Goal: Task Accomplishment & Management: Use online tool/utility

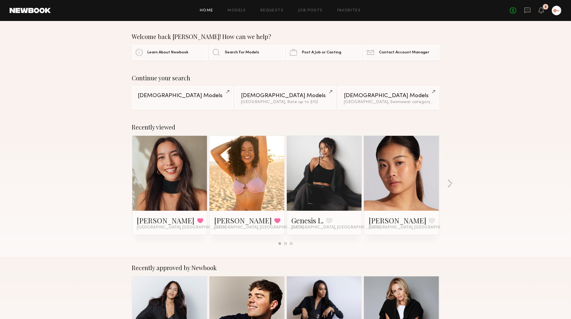
click at [446, 133] on div "Recently viewed [PERSON_NAME] Favorited [GEOGRAPHIC_DATA], [GEOGRAPHIC_DATA] Cy…" at bounding box center [285, 186] width 571 height 141
click at [100, 96] on div "Continue your search [DEMOGRAPHIC_DATA] Models [DEMOGRAPHIC_DATA] Models [GEOGR…" at bounding box center [285, 91] width 571 height 35
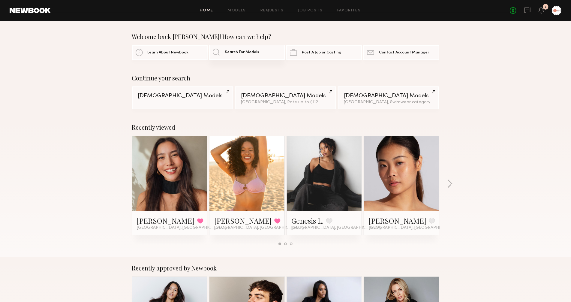
click at [242, 49] on link "Search For Models" at bounding box center [247, 52] width 76 height 15
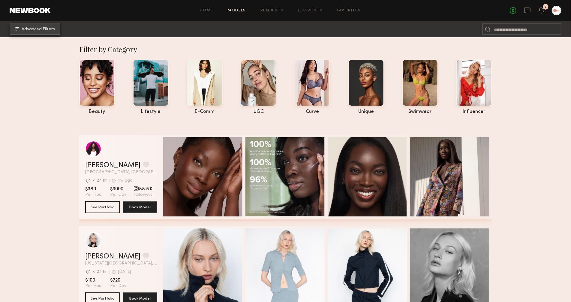
click at [37, 33] on button "Advanced Filters" at bounding box center [35, 29] width 51 height 12
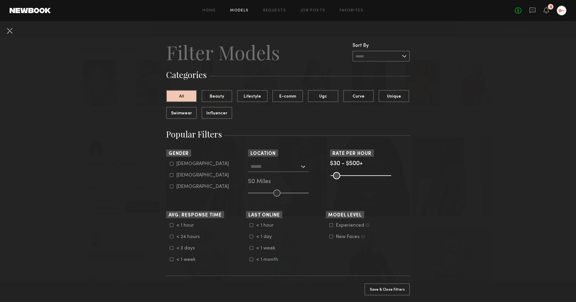
drag, startPoint x: 176, startPoint y: 176, endPoint x: 179, endPoint y: 175, distance: 3.3
click at [176, 176] on div "[DEMOGRAPHIC_DATA]" at bounding box center [202, 175] width 52 height 4
type input "**"
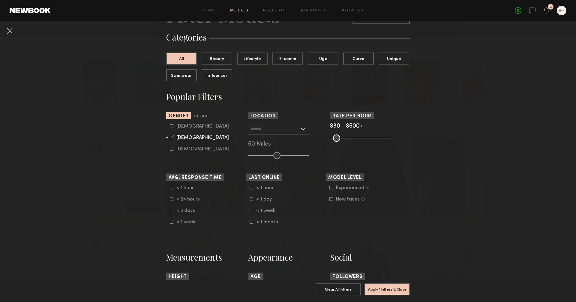
scroll to position [38, 0]
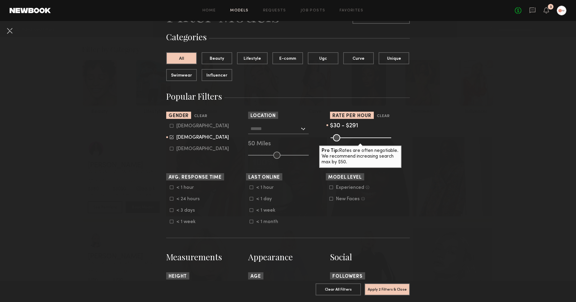
drag, startPoint x: 385, startPoint y: 137, endPoint x: 361, endPoint y: 139, distance: 23.8
type input "***"
click at [362, 139] on input "range" at bounding box center [360, 137] width 61 height 7
drag, startPoint x: 328, startPoint y: 142, endPoint x: 333, endPoint y: 139, distance: 4.7
click at [332, 141] on section "Rate per Hour Clear $30 - $295 Pro Tip: Rates are often negotiable. We recommen…" at bounding box center [370, 135] width 80 height 47
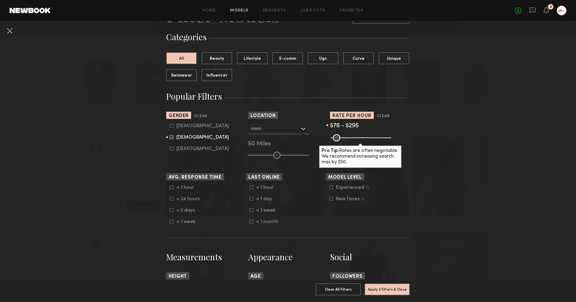
type input "**"
drag, startPoint x: 333, startPoint y: 139, endPoint x: 337, endPoint y: 147, distance: 8.7
click at [337, 141] on div "Pro Tip: Rates are often negotiable. We recommend increasing search max by $50." at bounding box center [370, 136] width 80 height 7
drag, startPoint x: 359, startPoint y: 139, endPoint x: 341, endPoint y: 141, distance: 18.1
type input "***"
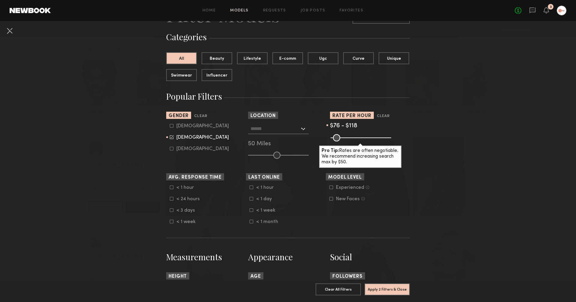
click at [341, 141] on input "range" at bounding box center [360, 137] width 61 height 7
drag, startPoint x: 417, startPoint y: 140, endPoint x: 413, endPoint y: 146, distance: 6.7
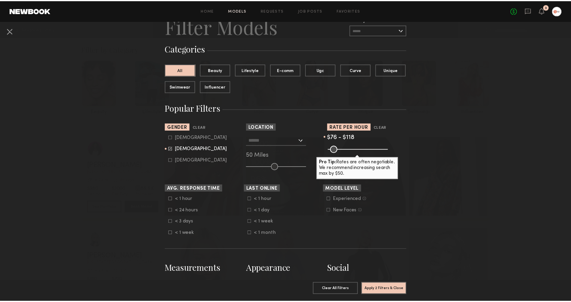
scroll to position [0, 0]
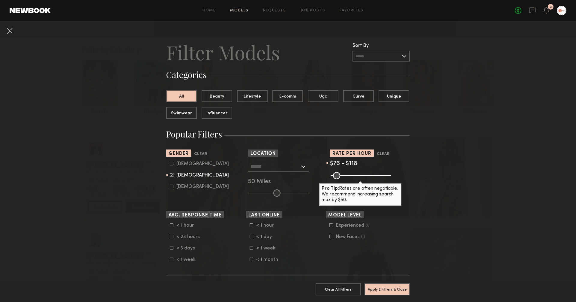
click at [278, 166] on input "text" at bounding box center [274, 166] width 49 height 10
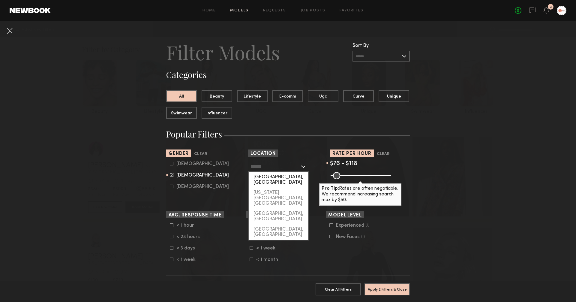
click at [275, 175] on div "[GEOGRAPHIC_DATA], [GEOGRAPHIC_DATA]" at bounding box center [278, 180] width 59 height 16
type input "**********"
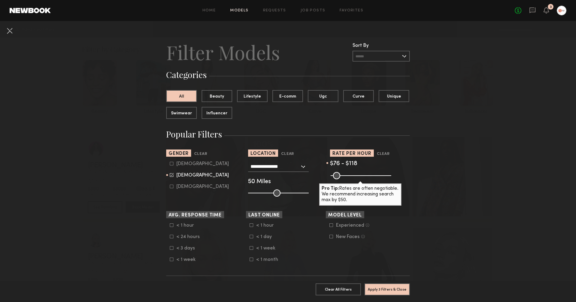
click at [384, 283] on button "Apply 3 Filters & Close" at bounding box center [386, 289] width 45 height 12
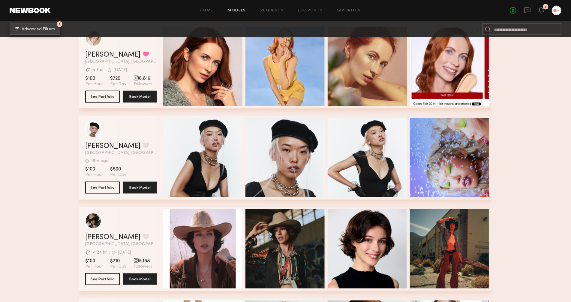
scroll to position [480, 0]
click at [318, 9] on link "Job Posts" at bounding box center [310, 11] width 25 height 4
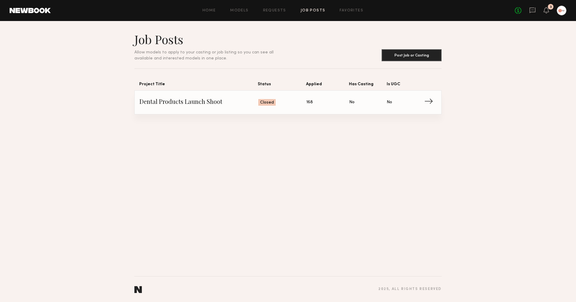
click at [259, 123] on div "Job Posts Allow models to apply to your casting or job listing so you can see a…" at bounding box center [288, 161] width 576 height 281
click at [187, 103] on span "Dental Products Launch Shoot" at bounding box center [198, 102] width 119 height 9
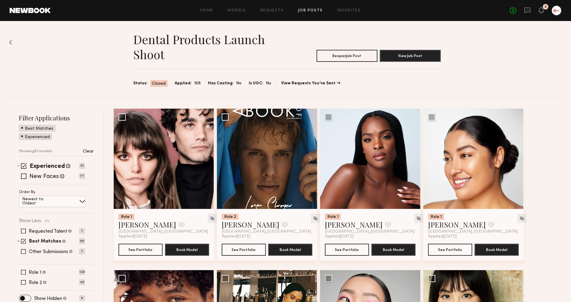
click at [121, 74] on div "Dental Products Launch Shoot Reopen Job Post View Job Post Status: Closed Appli…" at bounding box center [285, 59] width 553 height 76
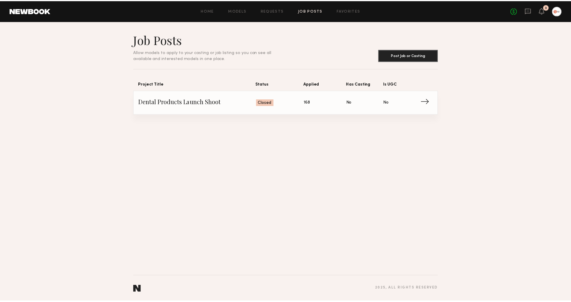
scroll to position [118, 0]
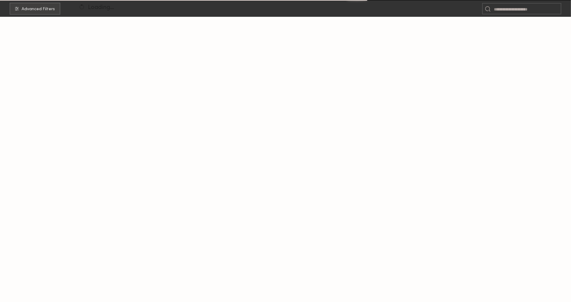
click at [159, 25] on div "Loading…" at bounding box center [285, 151] width 571 height 302
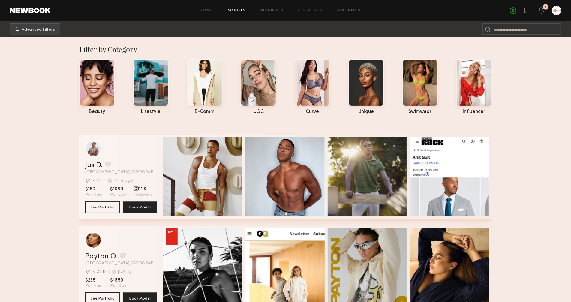
scroll to position [64, 0]
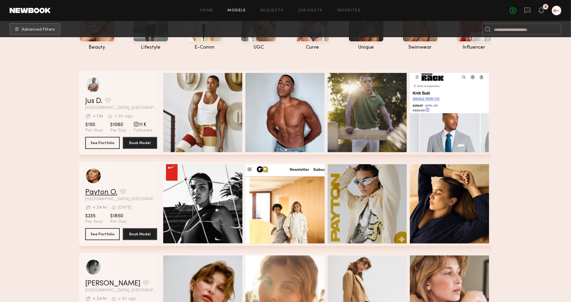
click at [108, 190] on link "Payton O." at bounding box center [101, 192] width 32 height 7
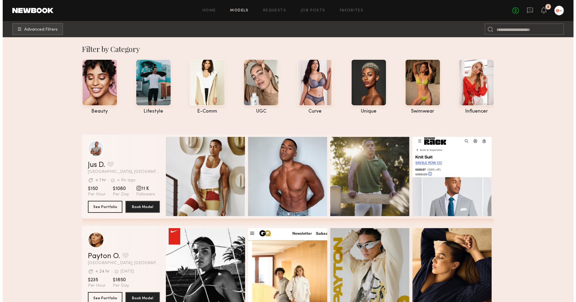
scroll to position [0, 0]
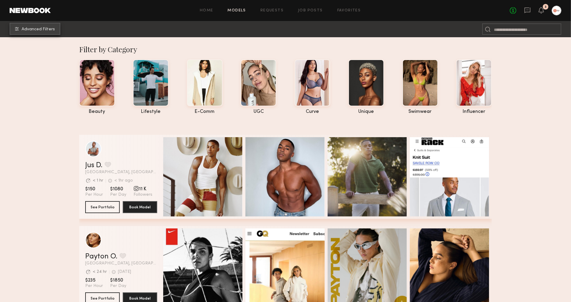
click at [31, 29] on span "Advanced Filters" at bounding box center [38, 29] width 33 height 4
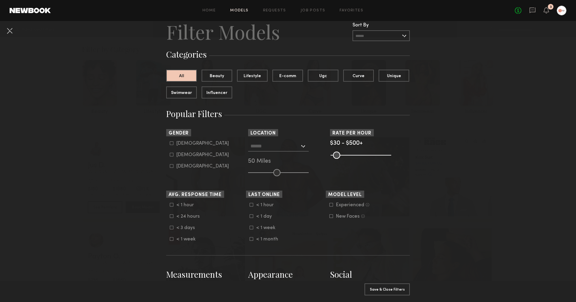
scroll to position [47, 0]
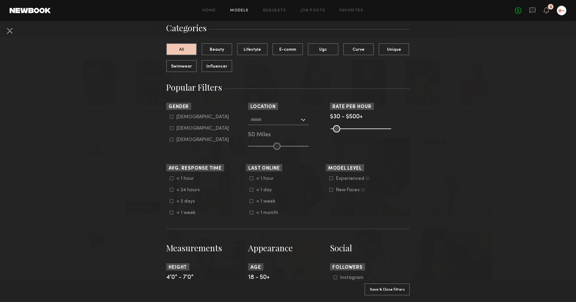
click at [269, 136] on div "50 Miles" at bounding box center [288, 134] width 80 height 5
click at [250, 112] on nb-browse-filter "Location [GEOGRAPHIC_DATA], [GEOGRAPHIC_DATA] [US_STATE][GEOGRAPHIC_DATA], [GEO…" at bounding box center [288, 126] width 80 height 47
click at [251, 116] on input "text" at bounding box center [274, 119] width 49 height 10
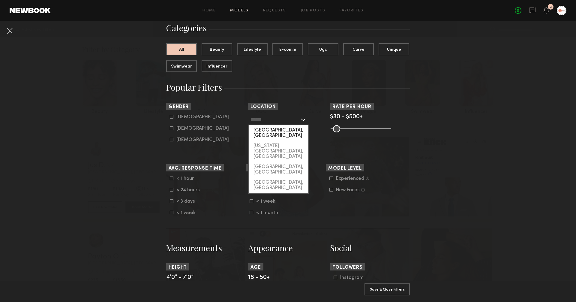
click at [259, 129] on div "[GEOGRAPHIC_DATA], [GEOGRAPHIC_DATA]" at bounding box center [278, 133] width 59 height 16
type input "**********"
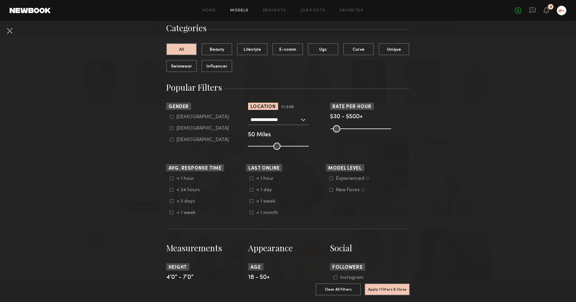
click at [395, 137] on section "Rate per Hour $30 - $500+ Pro Tip: Rates are often negotiable. We recommend inc…" at bounding box center [370, 126] width 80 height 47
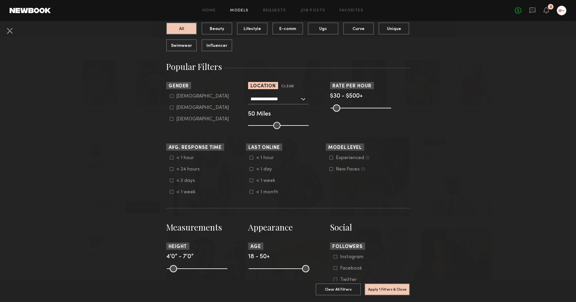
scroll to position [94, 0]
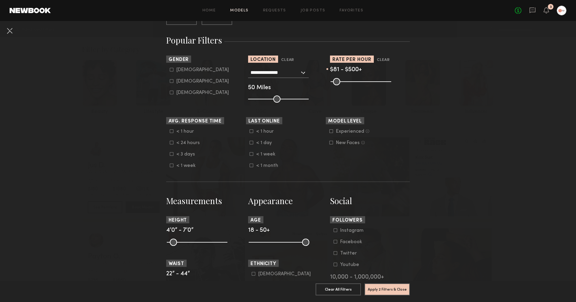
drag, startPoint x: 332, startPoint y: 80, endPoint x: 337, endPoint y: 82, distance: 5.4
type input "**"
click at [337, 82] on input "range" at bounding box center [360, 81] width 61 height 7
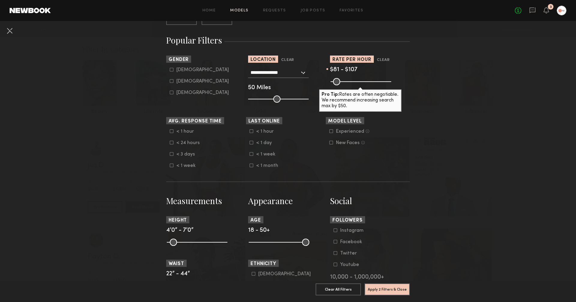
drag, startPoint x: 384, startPoint y: 82, endPoint x: 340, endPoint y: 90, distance: 44.3
type input "***"
click at [340, 85] on input "range" at bounding box center [360, 81] width 61 height 7
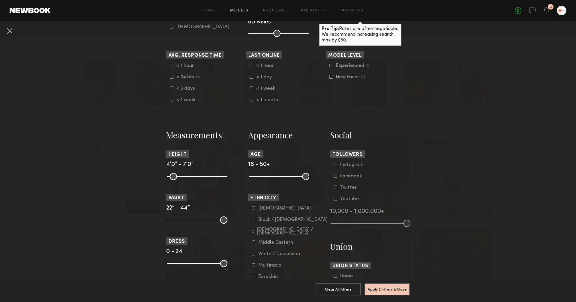
scroll to position [159, 0]
drag, startPoint x: 303, startPoint y: 178, endPoint x: 277, endPoint y: 184, distance: 26.3
type input "**"
click at [277, 180] on input "range" at bounding box center [279, 176] width 61 height 7
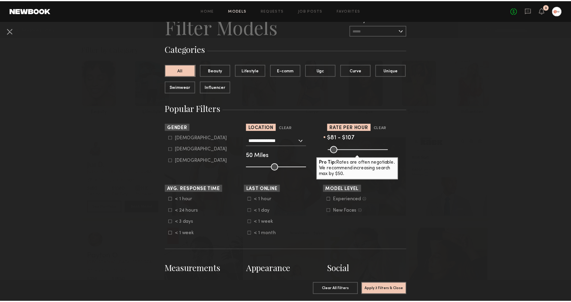
scroll to position [0, 0]
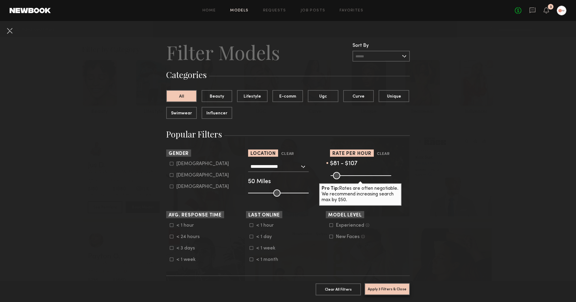
click at [399, 285] on button "Apply 3 Filters & Close" at bounding box center [386, 289] width 45 height 12
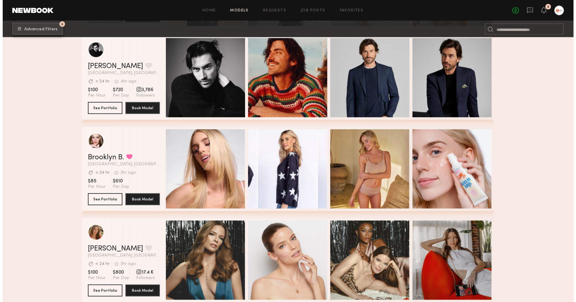
scroll to position [579, 0]
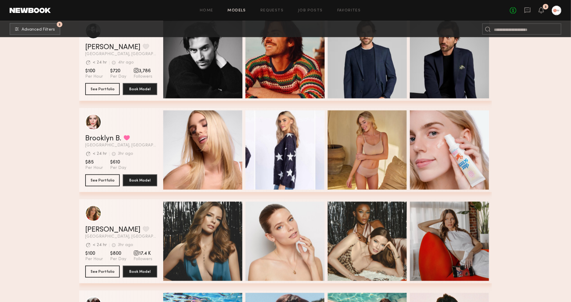
drag, startPoint x: 66, startPoint y: 97, endPoint x: 67, endPoint y: 86, distance: 10.9
click at [66, 96] on section "Filter by Category beauty lifestyle e-comm UGC curve unique swimwear influencer…" at bounding box center [285, 56] width 571 height 1197
click at [33, 28] on span "Advanced Filters" at bounding box center [38, 29] width 33 height 4
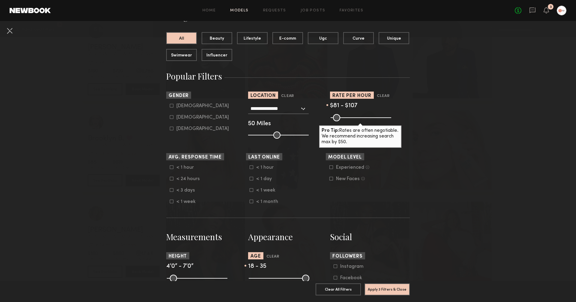
scroll to position [78, 0]
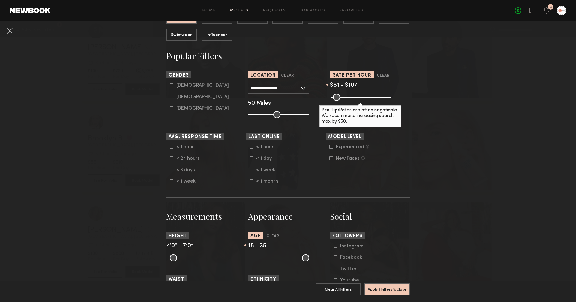
click at [180, 101] on form "[DEMOGRAPHIC_DATA] [DEMOGRAPHIC_DATA] [DEMOGRAPHIC_DATA]" at bounding box center [208, 97] width 76 height 28
click at [179, 96] on div "[DEMOGRAPHIC_DATA]" at bounding box center [202, 97] width 52 height 4
type input "**"
click at [398, 283] on button "Apply 4 Filters & Close" at bounding box center [386, 289] width 45 height 12
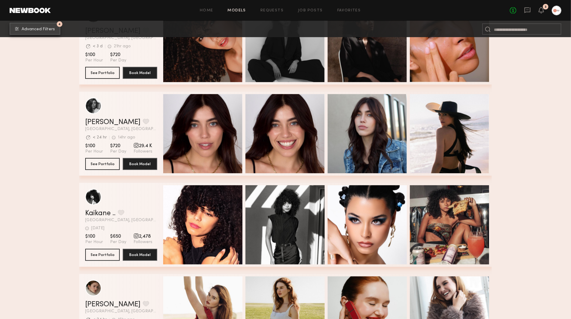
scroll to position [229, 0]
